Goal: Navigation & Orientation: Find specific page/section

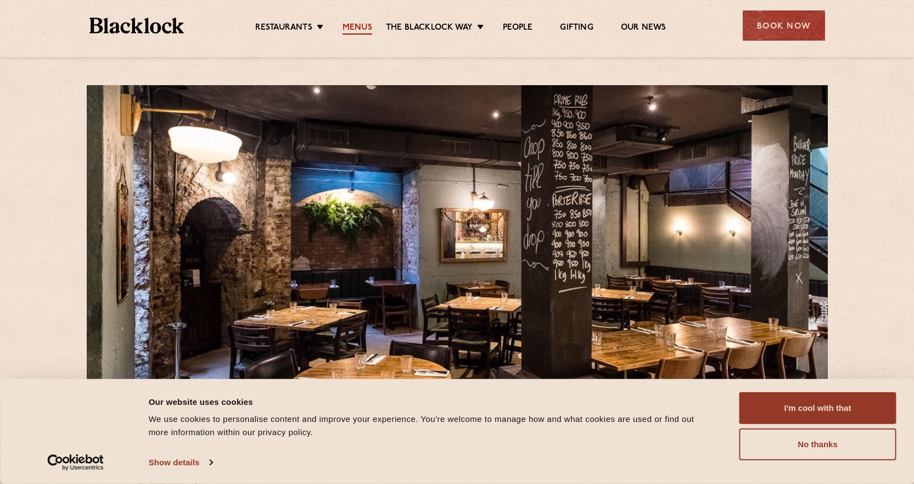
click at [367, 26] on link "Menus" at bounding box center [358, 29] width 30 height 12
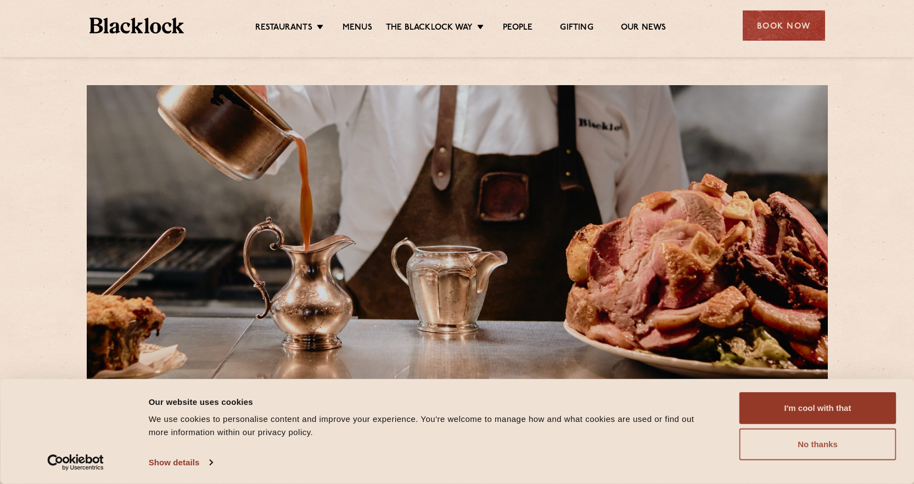
click at [857, 440] on button "No thanks" at bounding box center [818, 444] width 157 height 32
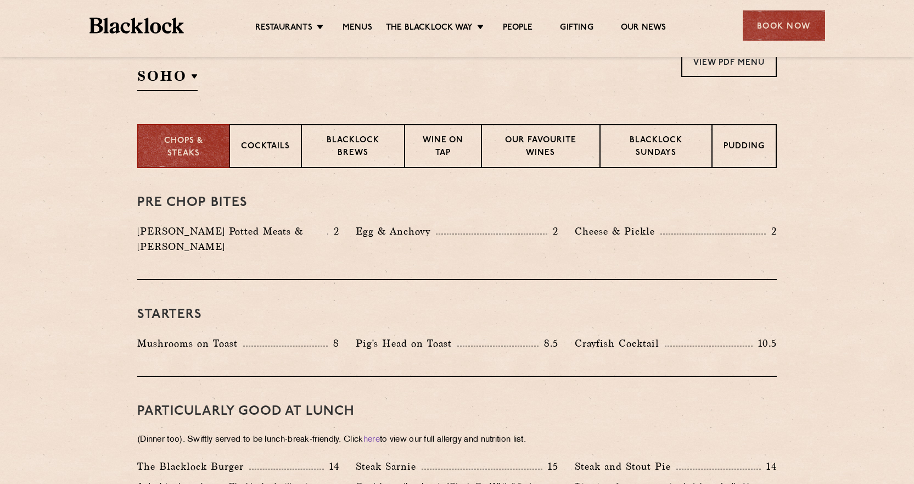
scroll to position [439, 0]
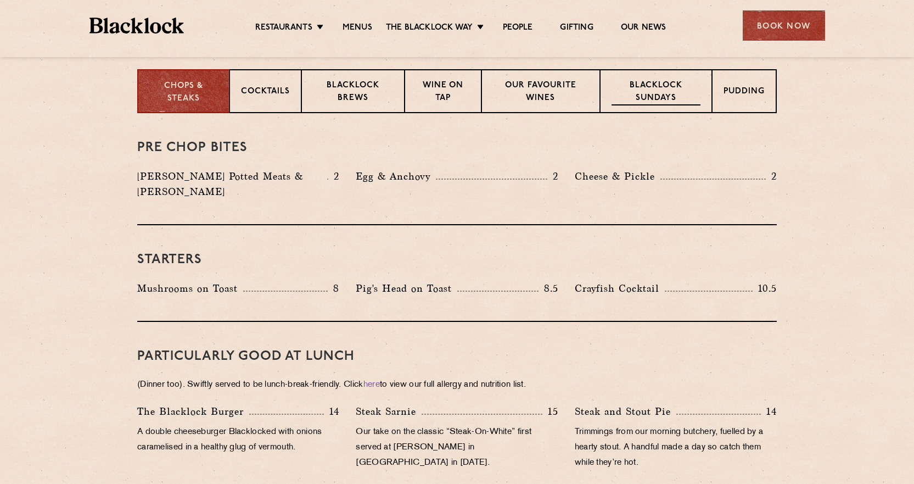
click at [656, 94] on p "Blacklock Sundays" at bounding box center [656, 93] width 89 height 26
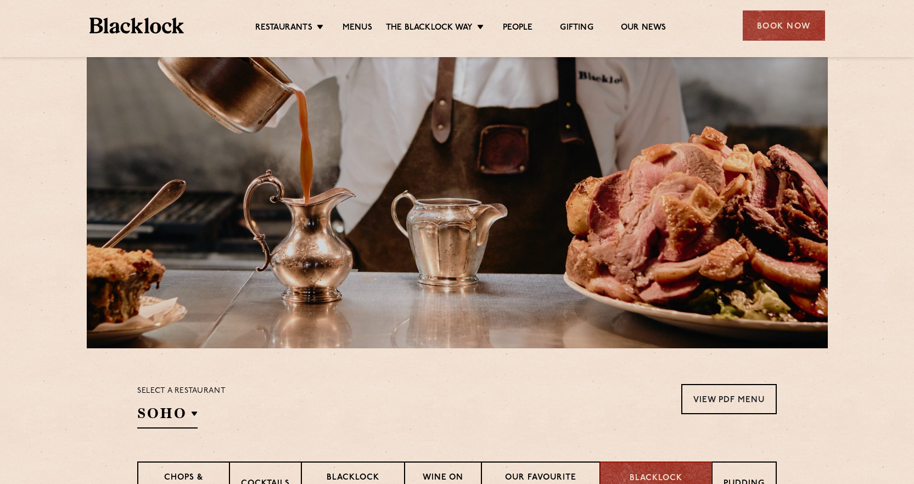
scroll to position [0, 0]
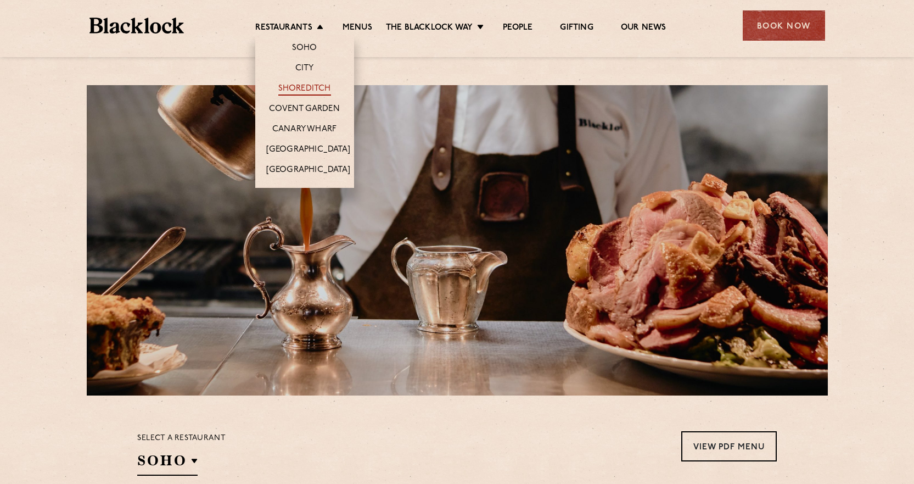
click at [304, 86] on link "Shoreditch" at bounding box center [304, 89] width 53 height 12
